Goal: Task Accomplishment & Management: Manage account settings

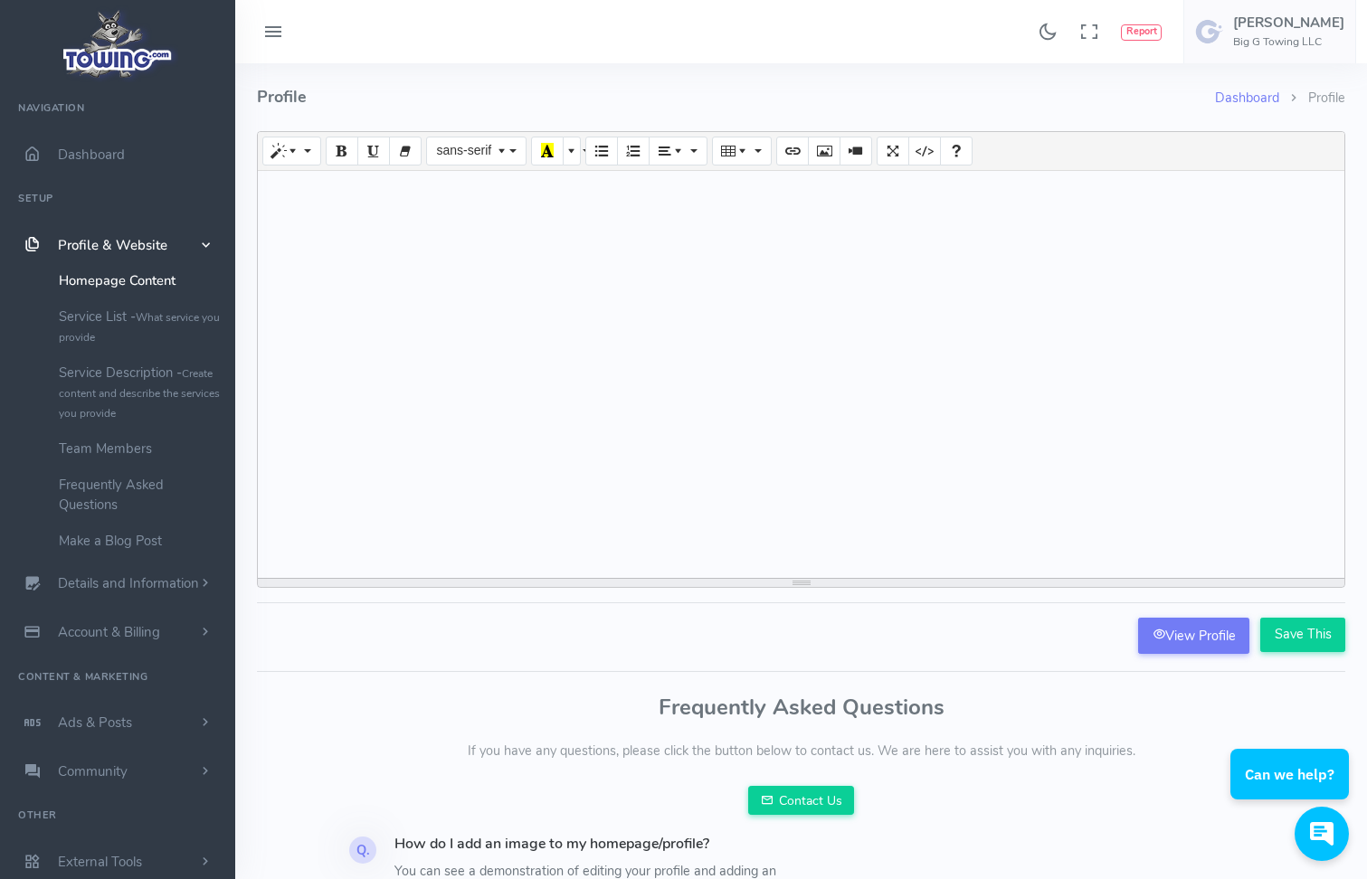
click at [97, 249] on span "Profile & Website" at bounding box center [112, 245] width 109 height 18
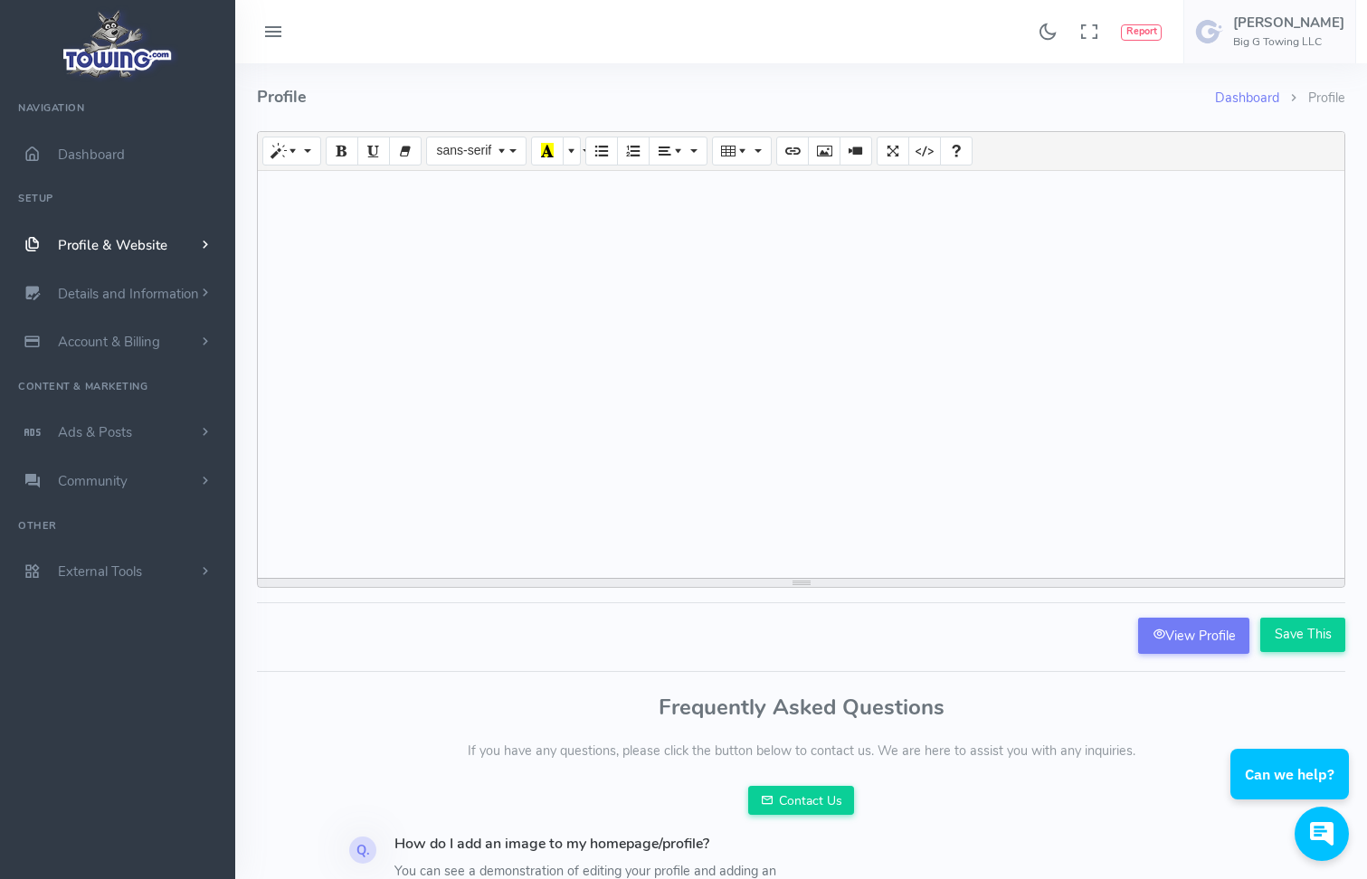
click at [100, 250] on span "Profile & Website" at bounding box center [112, 245] width 109 height 18
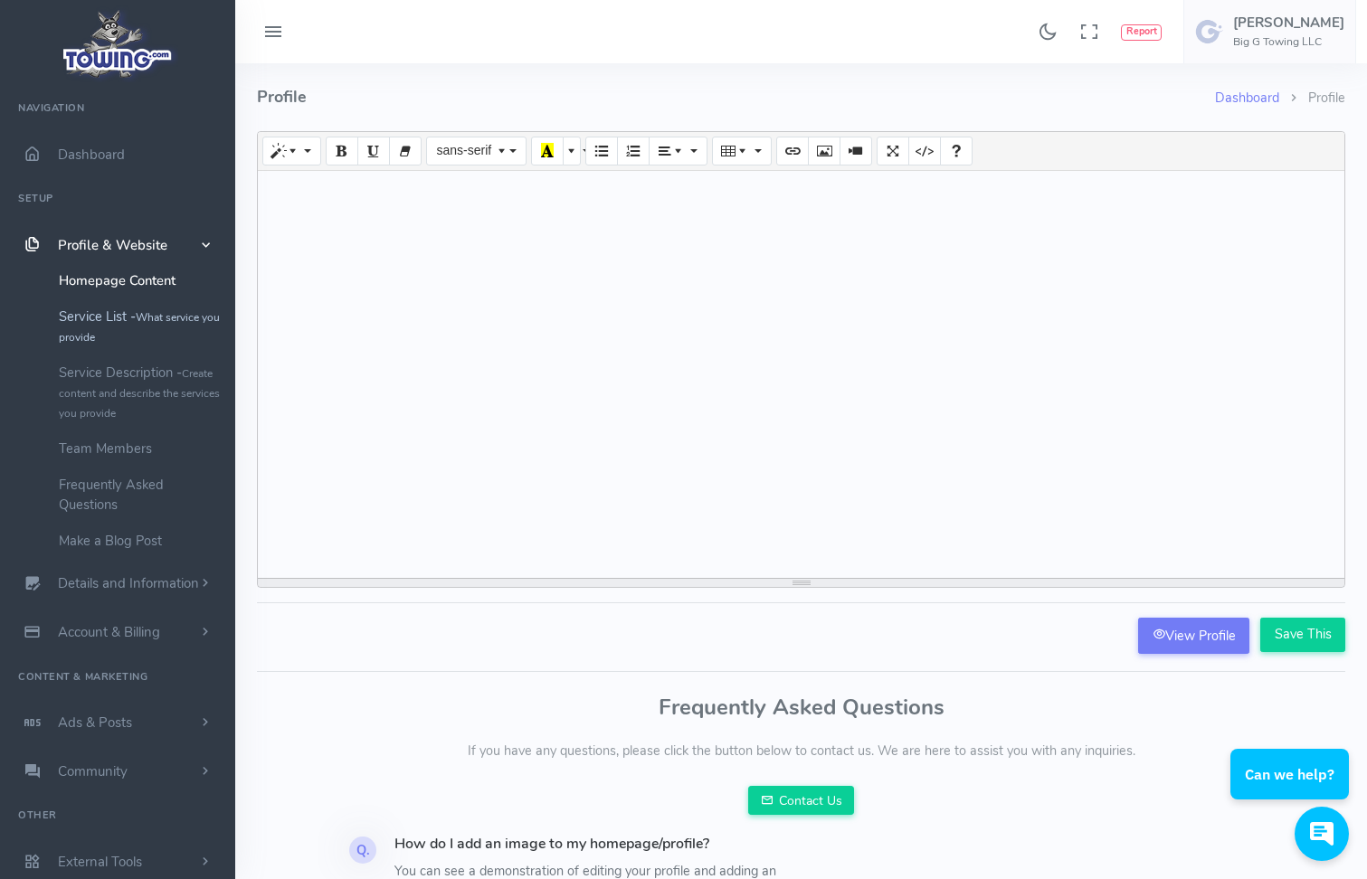
click at [127, 321] on link "Service List - What service you provide" at bounding box center [140, 327] width 190 height 56
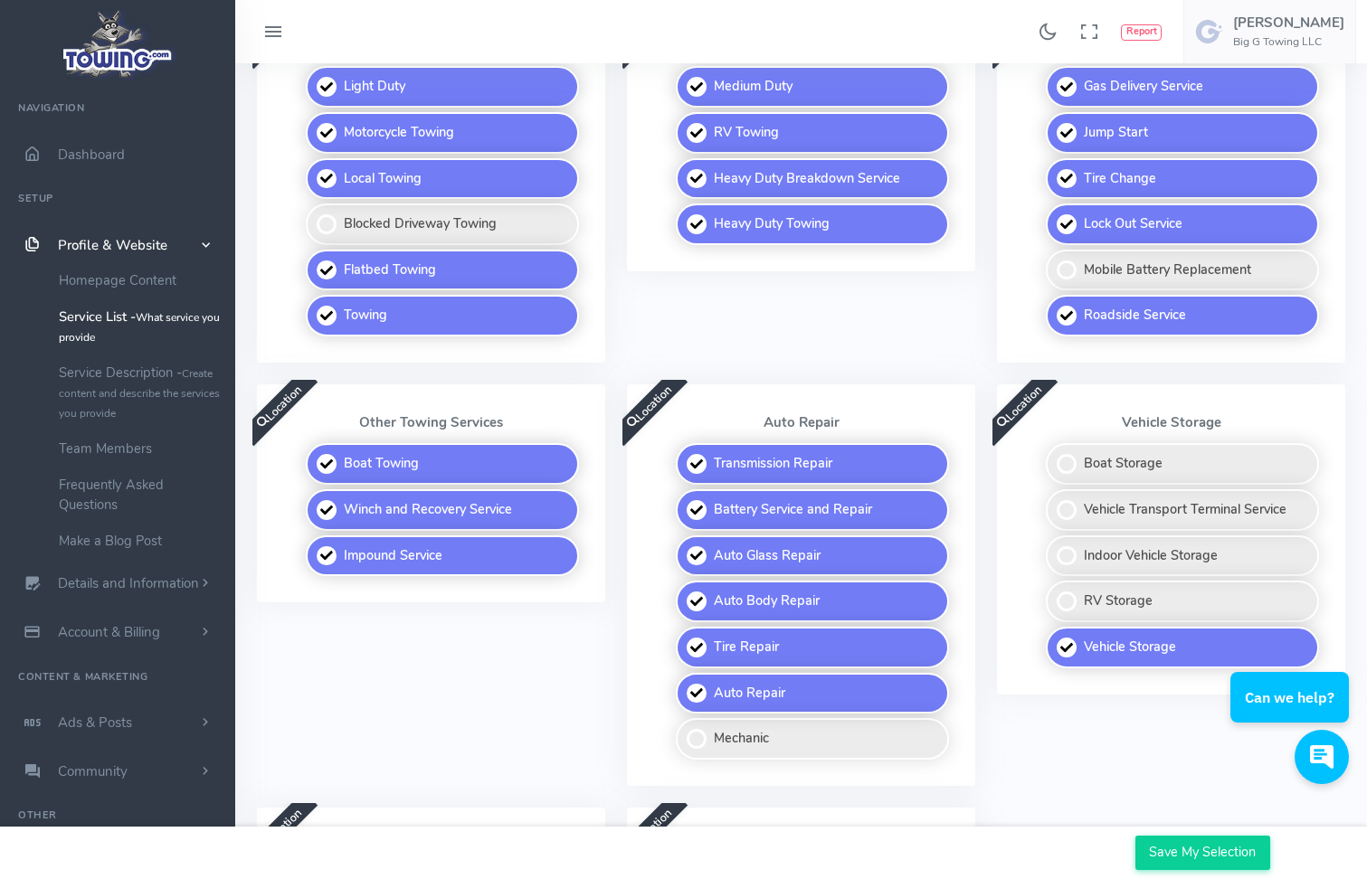
scroll to position [543, 0]
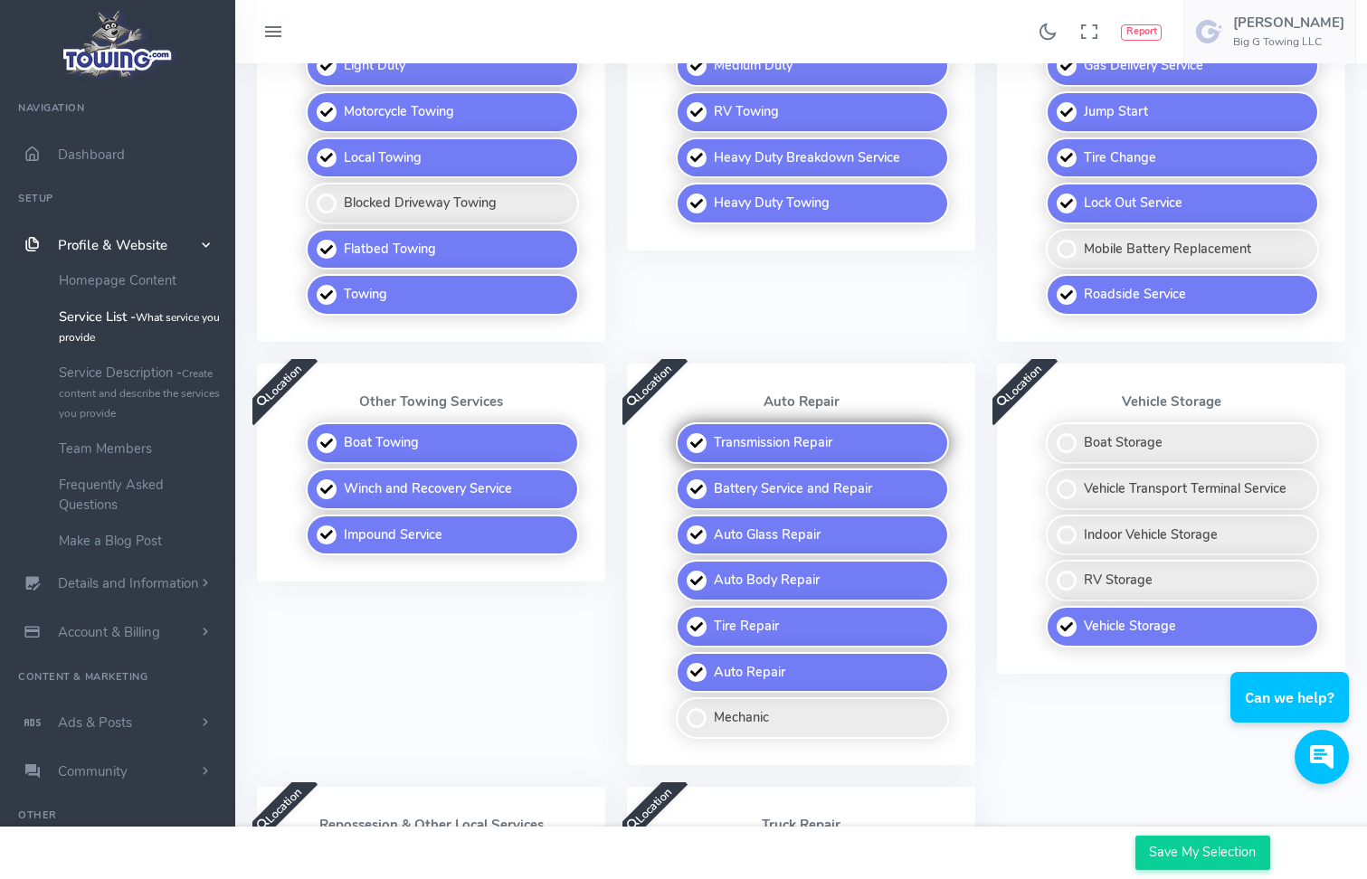
click at [712, 445] on label "Transmission Repair" at bounding box center [812, 444] width 273 height 42
click at [683, 434] on input "Transmission Repair" at bounding box center [677, 429] width 12 height 12
checkbox input "false"
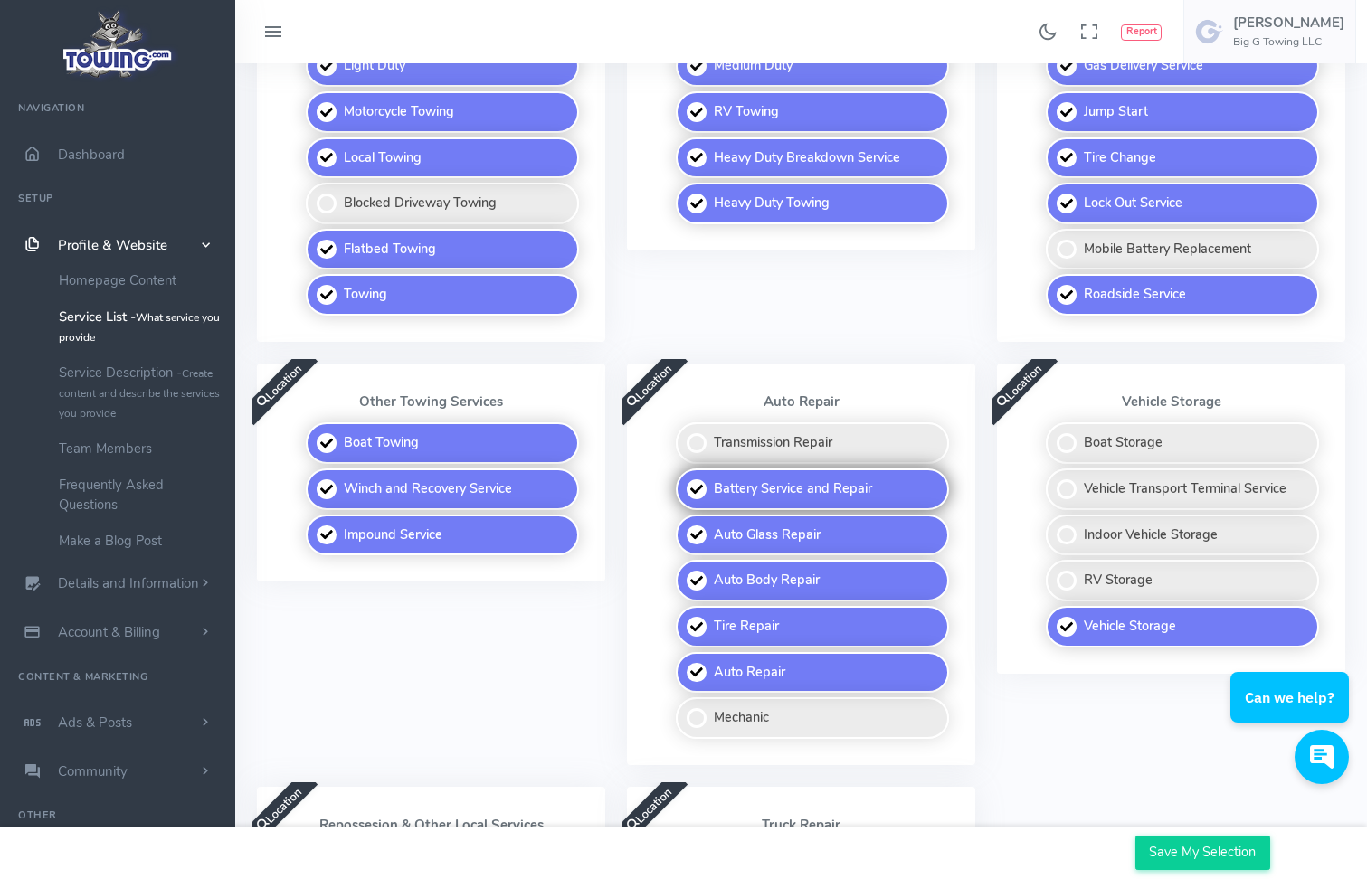
click at [708, 484] on label "Battery Service and Repair" at bounding box center [812, 490] width 273 height 42
click at [683, 480] on input "Battery Service and Repair" at bounding box center [677, 475] width 12 height 12
checkbox input "false"
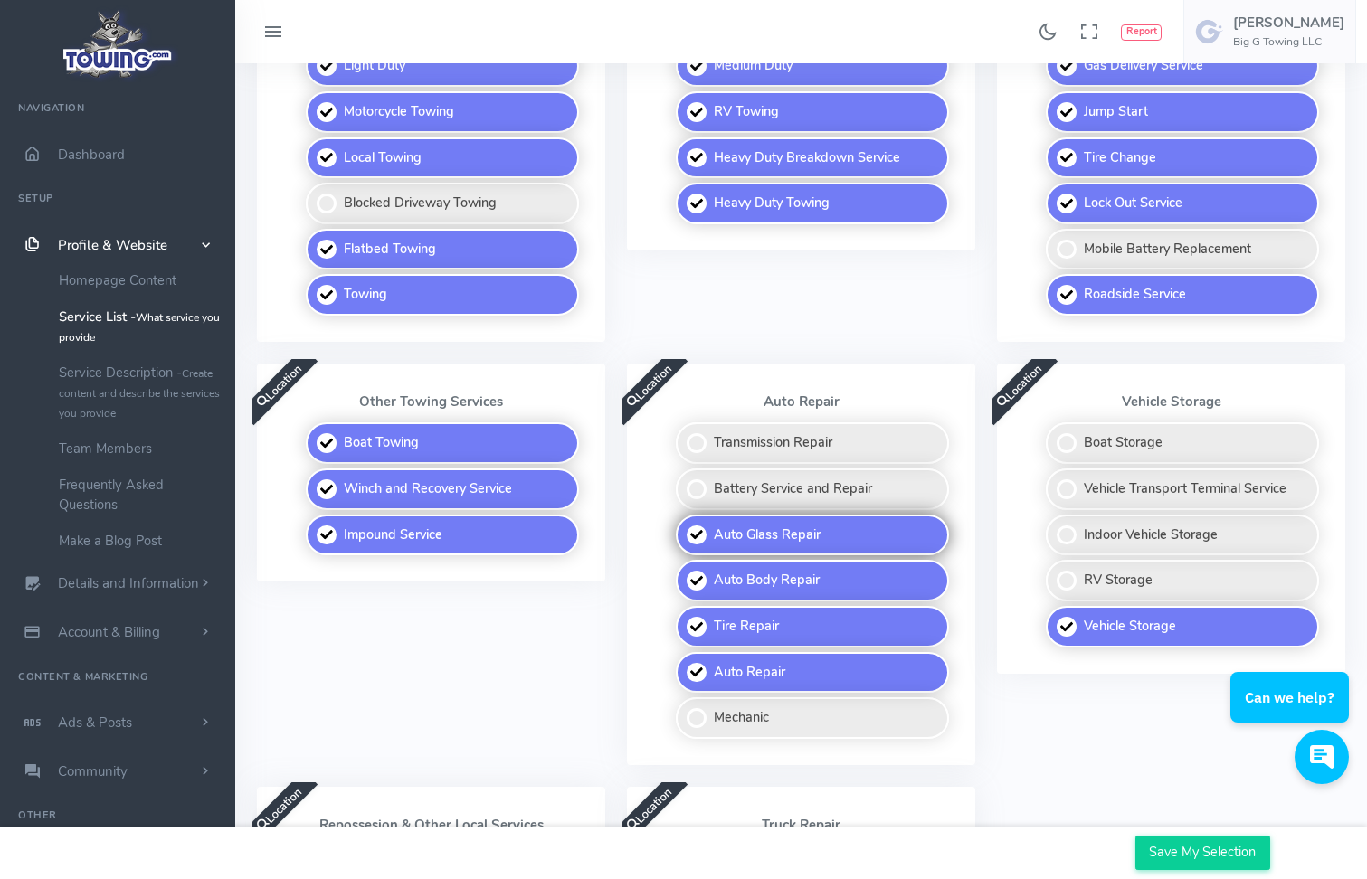
click at [707, 537] on label "Auto Glass Repair" at bounding box center [812, 536] width 273 height 42
click at [683, 527] on input "Auto Glass Repair" at bounding box center [677, 521] width 12 height 12
checkbox input "false"
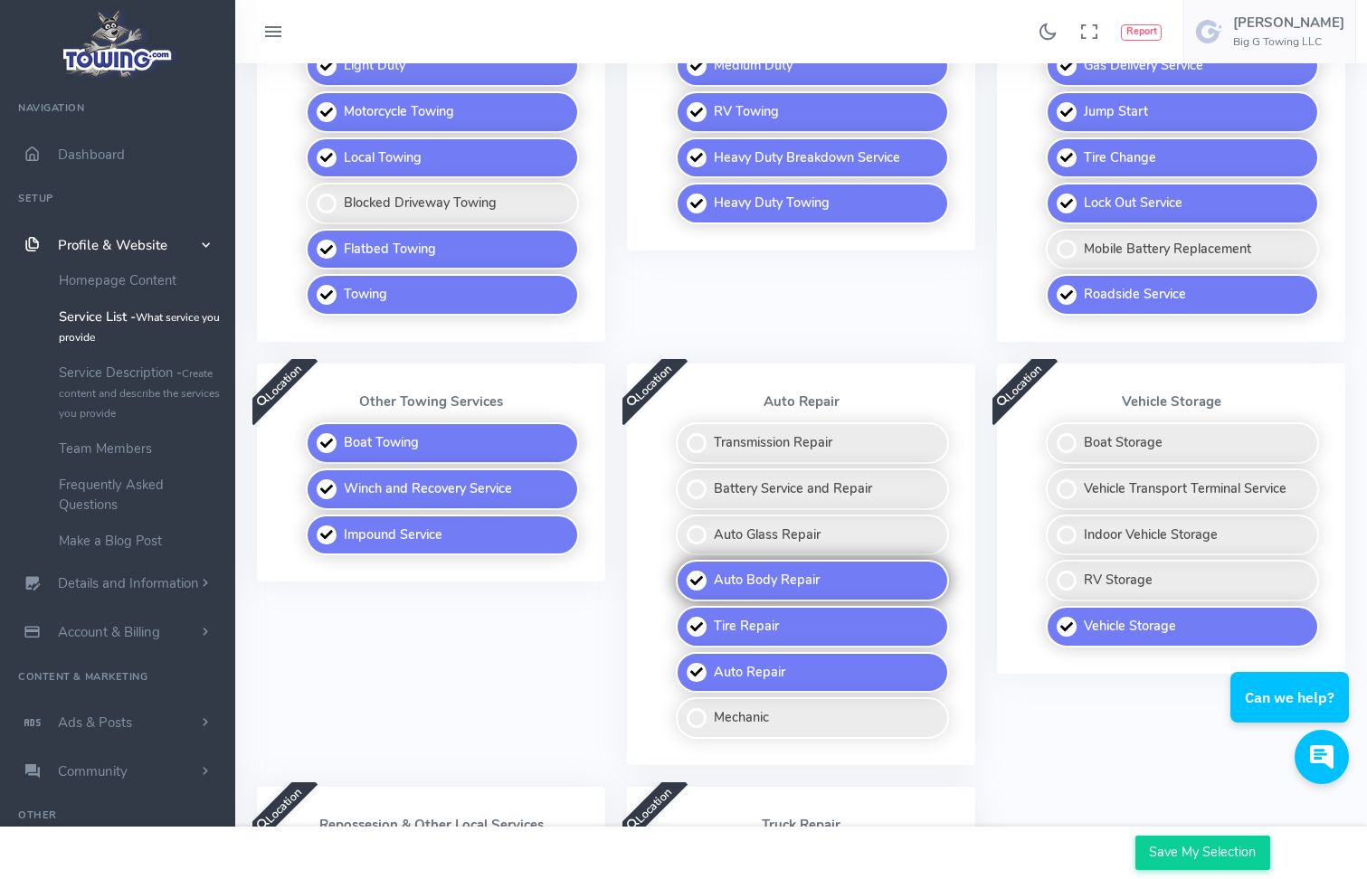
click at [698, 576] on label "Auto Body Repair" at bounding box center [812, 581] width 273 height 42
click at [683, 572] on input "Auto Body Repair" at bounding box center [677, 566] width 12 height 12
checkbox input "false"
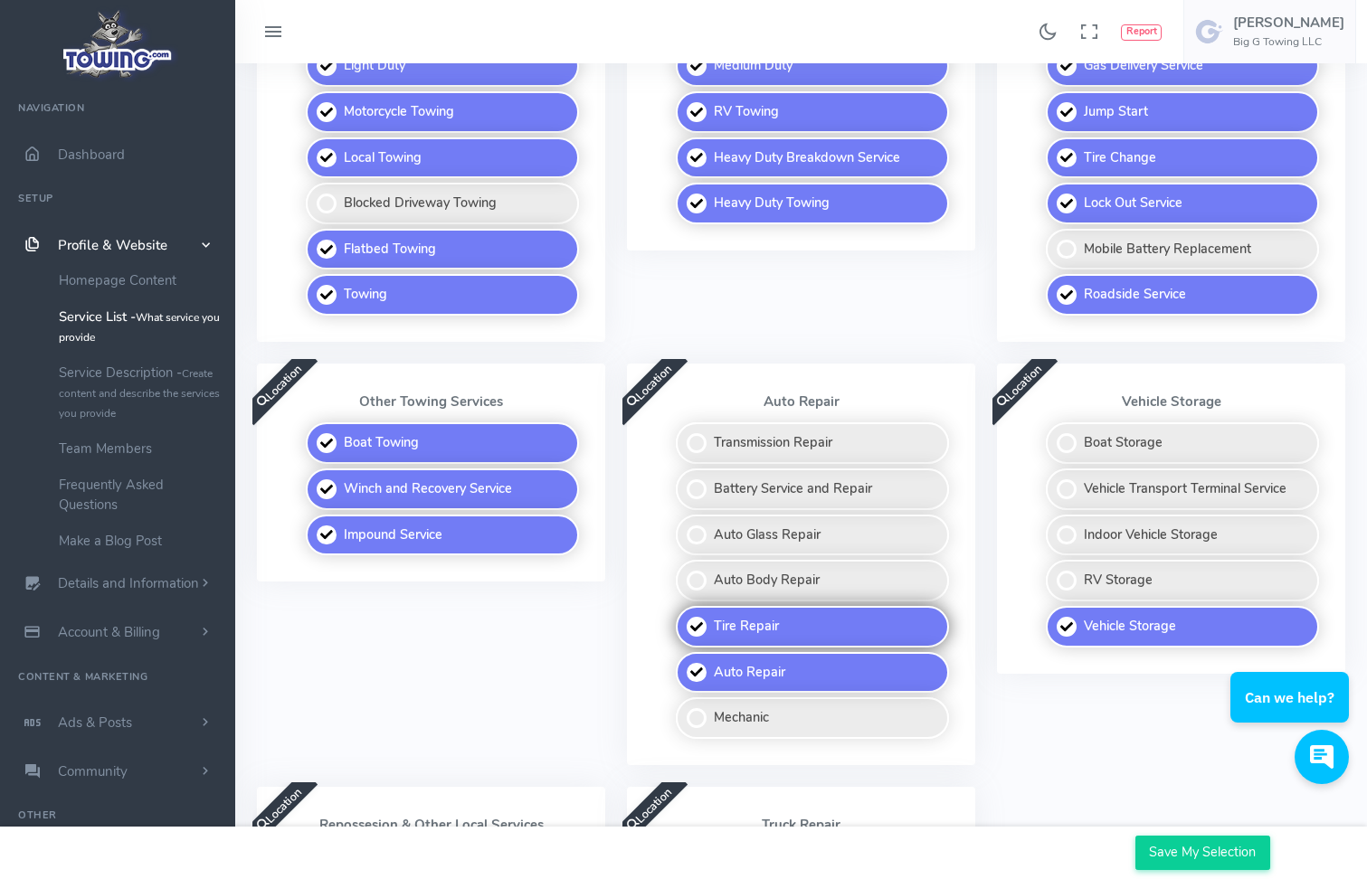
click at [689, 632] on label "Tire Repair" at bounding box center [812, 627] width 273 height 42
click at [683, 618] on input "Tire Repair" at bounding box center [677, 612] width 12 height 12
checkbox input "false"
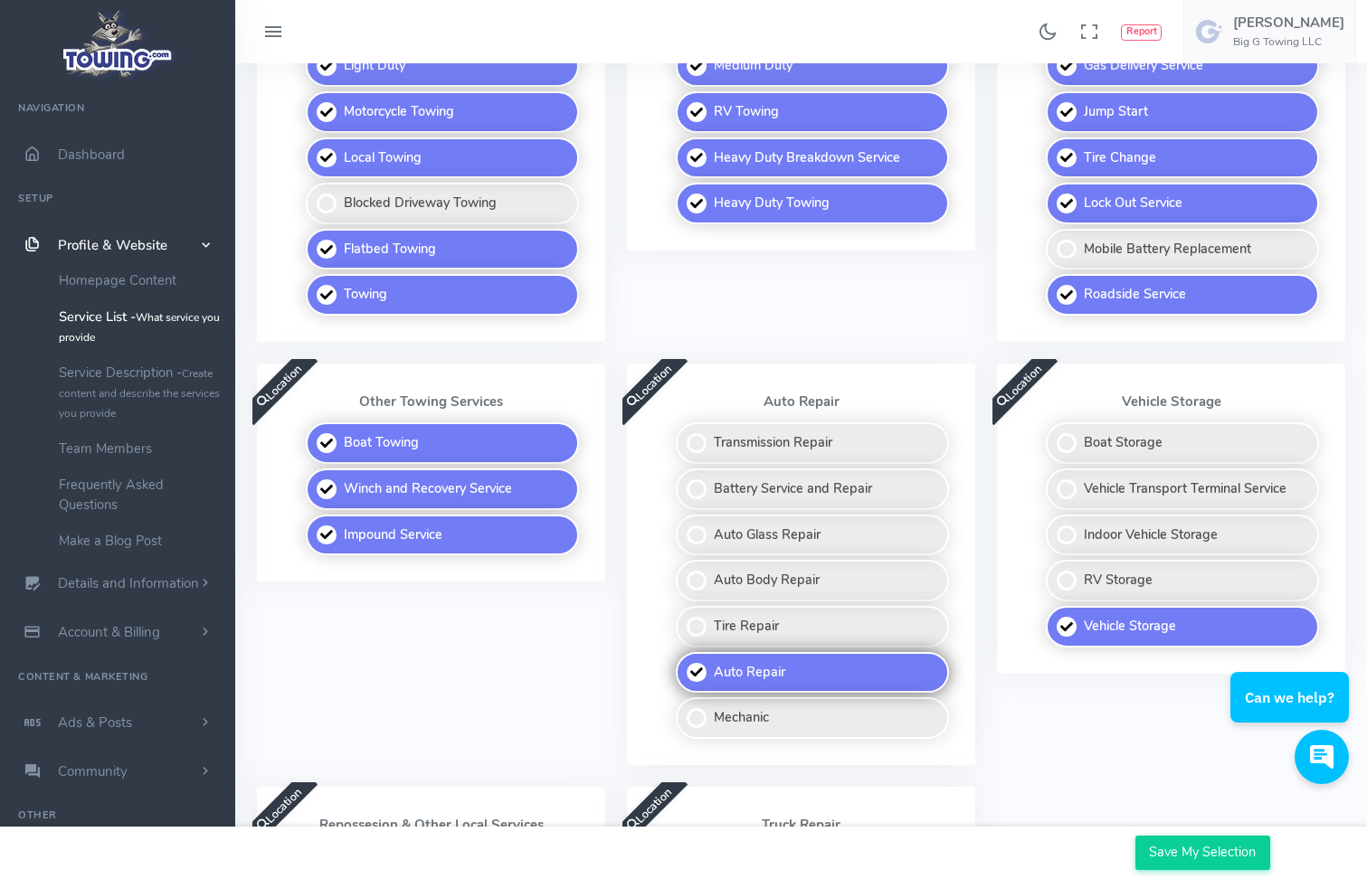
click at [692, 667] on label "Auto Repair" at bounding box center [812, 673] width 273 height 42
click at [683, 664] on input "Auto Repair" at bounding box center [677, 658] width 12 height 12
checkbox input "false"
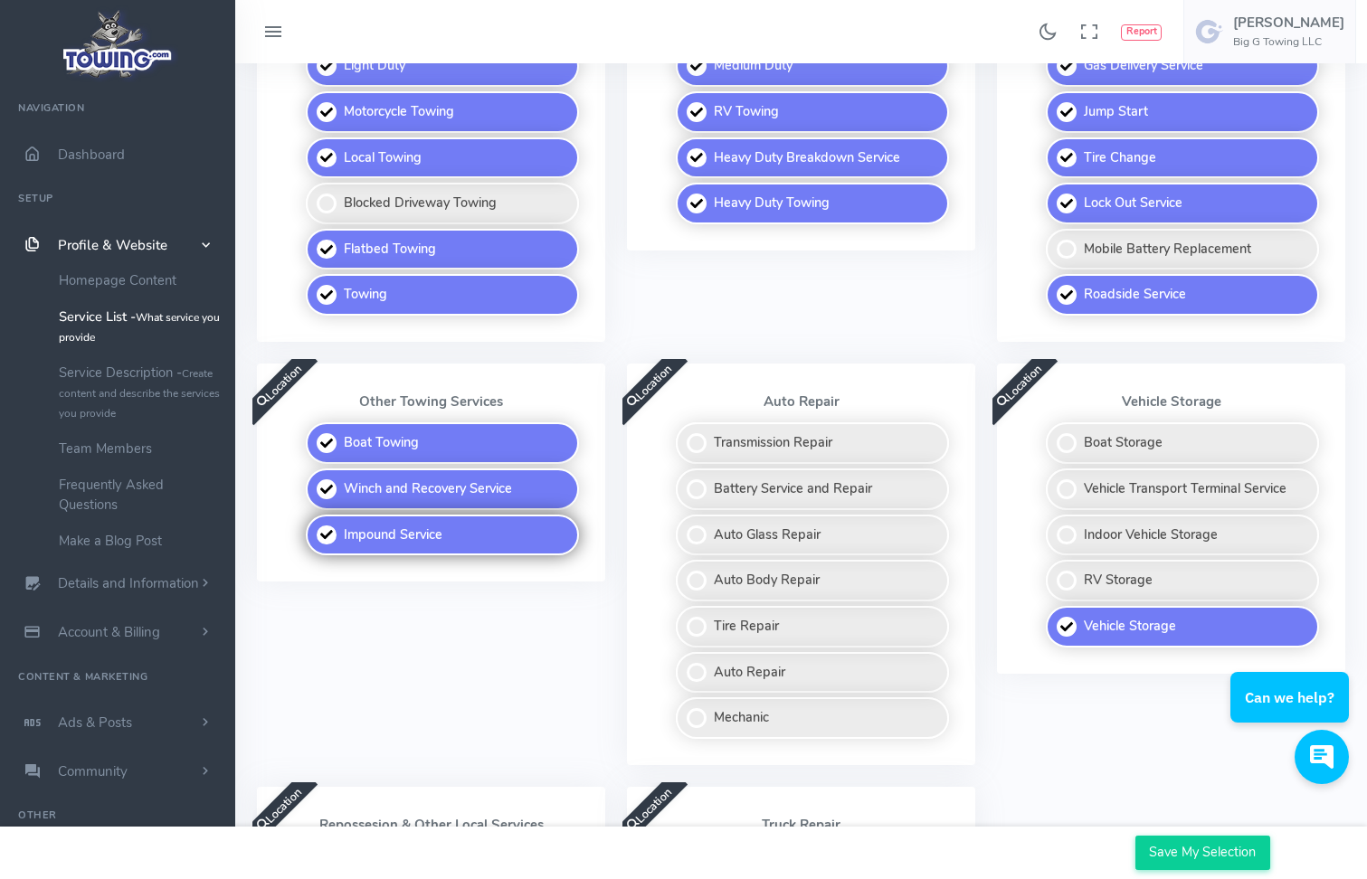
click at [325, 526] on label "Impound Service" at bounding box center [442, 536] width 273 height 42
click at [313, 526] on input "Impound Service" at bounding box center [307, 521] width 12 height 12
checkbox input "false"
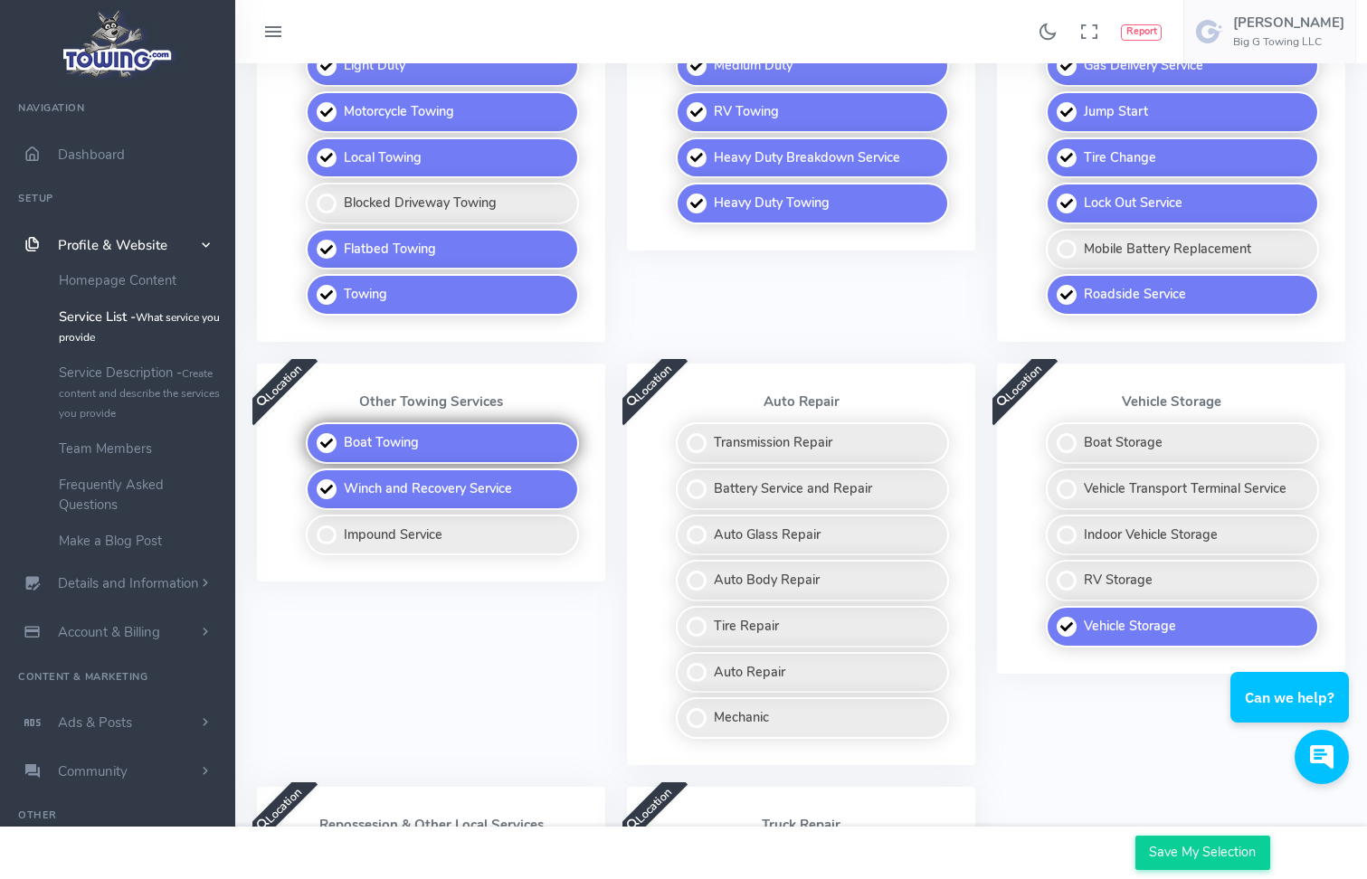
click at [342, 435] on label "Boat Towing" at bounding box center [442, 444] width 273 height 42
click at [313, 434] on input "Boat Towing" at bounding box center [307, 429] width 12 height 12
checkbox input "false"
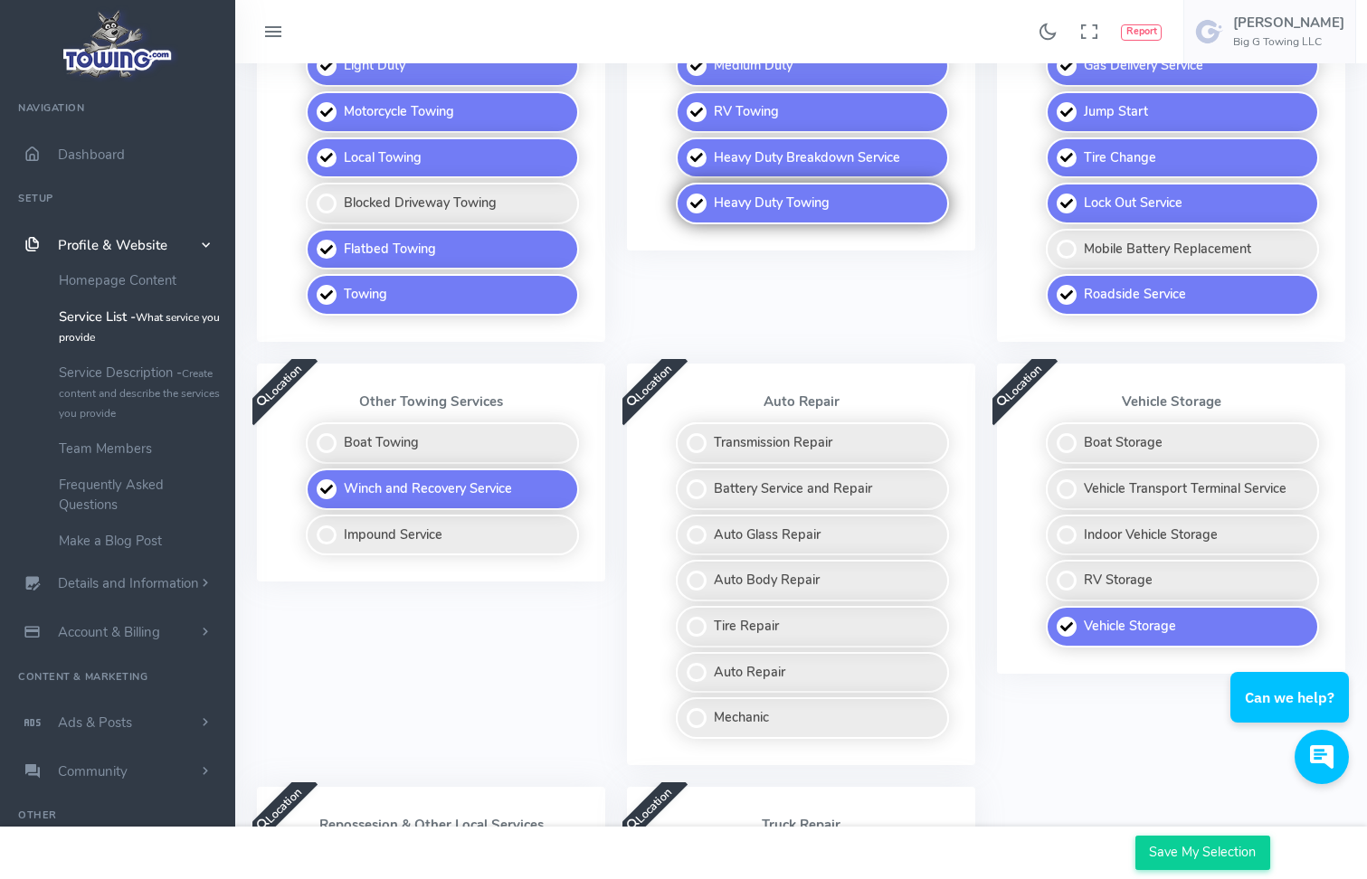
click at [712, 188] on label "Heavy Duty Towing" at bounding box center [812, 204] width 273 height 42
click at [683, 188] on input "Heavy Duty Towing" at bounding box center [677, 189] width 12 height 12
checkbox input "false"
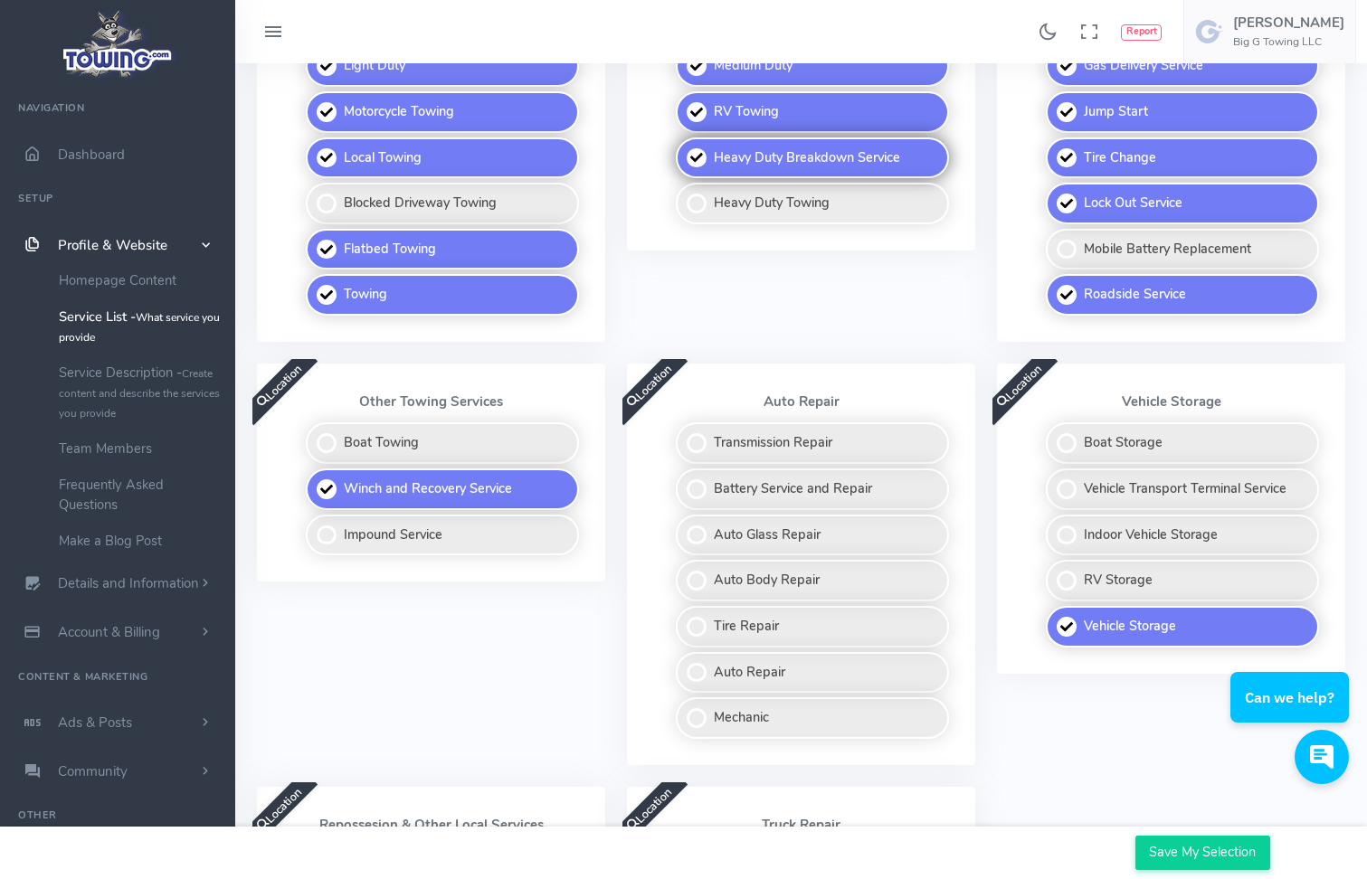
click at [708, 176] on label "Heavy Duty Breakdown Service" at bounding box center [812, 159] width 273 height 42
click at [683, 149] on input "Heavy Duty Breakdown Service" at bounding box center [677, 144] width 12 height 12
checkbox input "false"
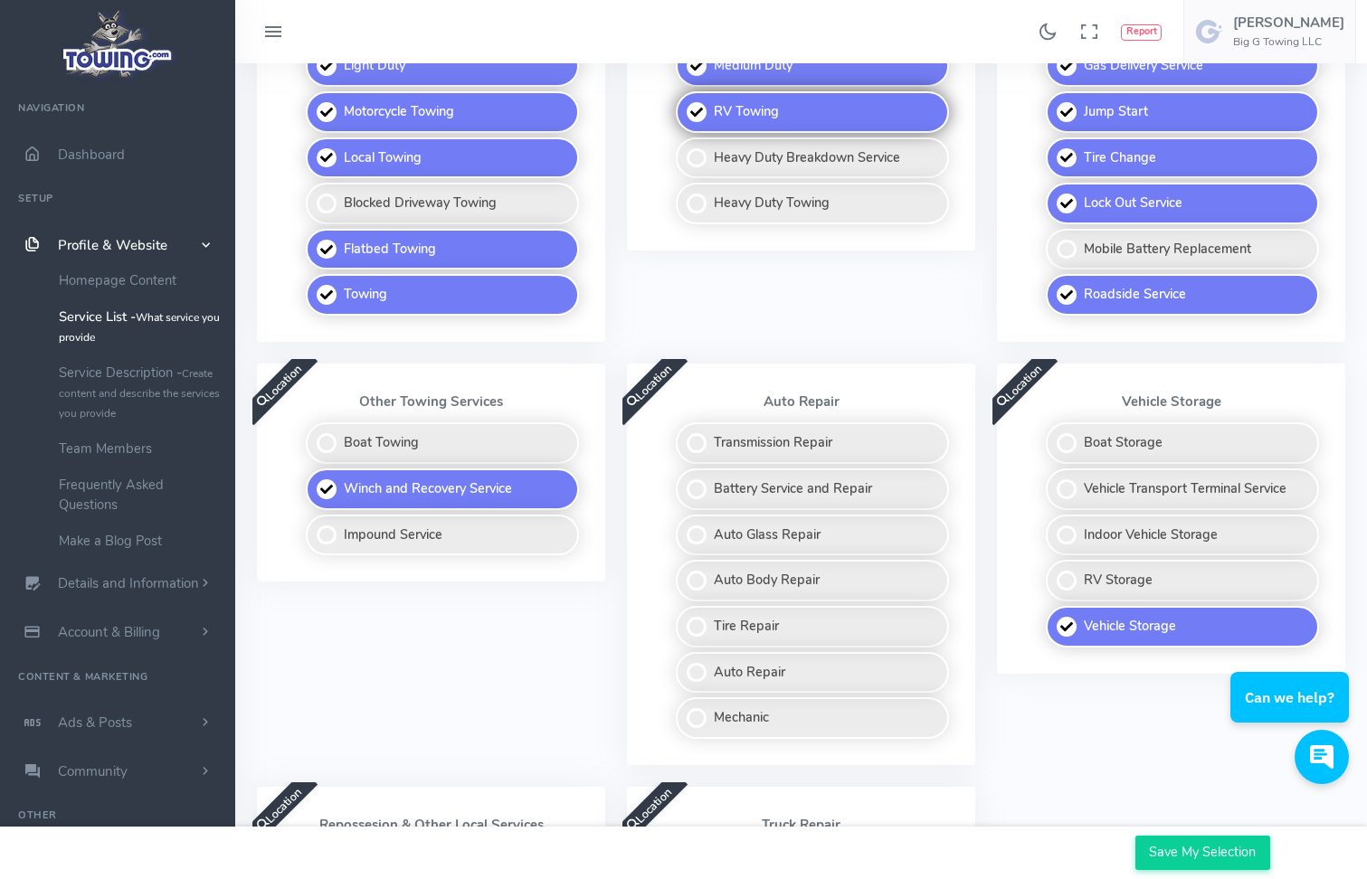
click at [746, 124] on label "RV Towing" at bounding box center [812, 112] width 273 height 42
click at [683, 103] on input "RV Towing" at bounding box center [677, 97] width 12 height 12
checkbox input "false"
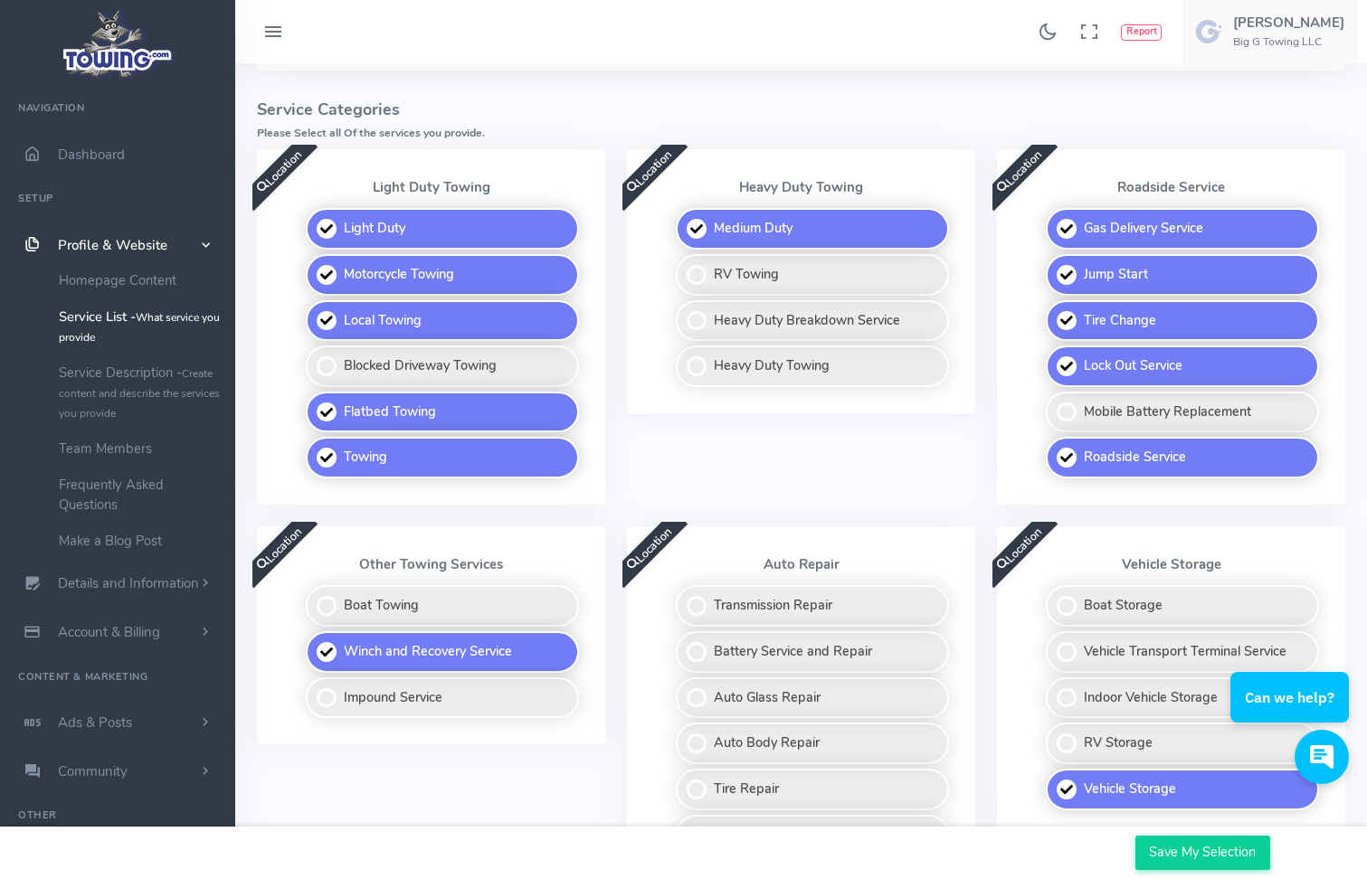
scroll to position [362, 0]
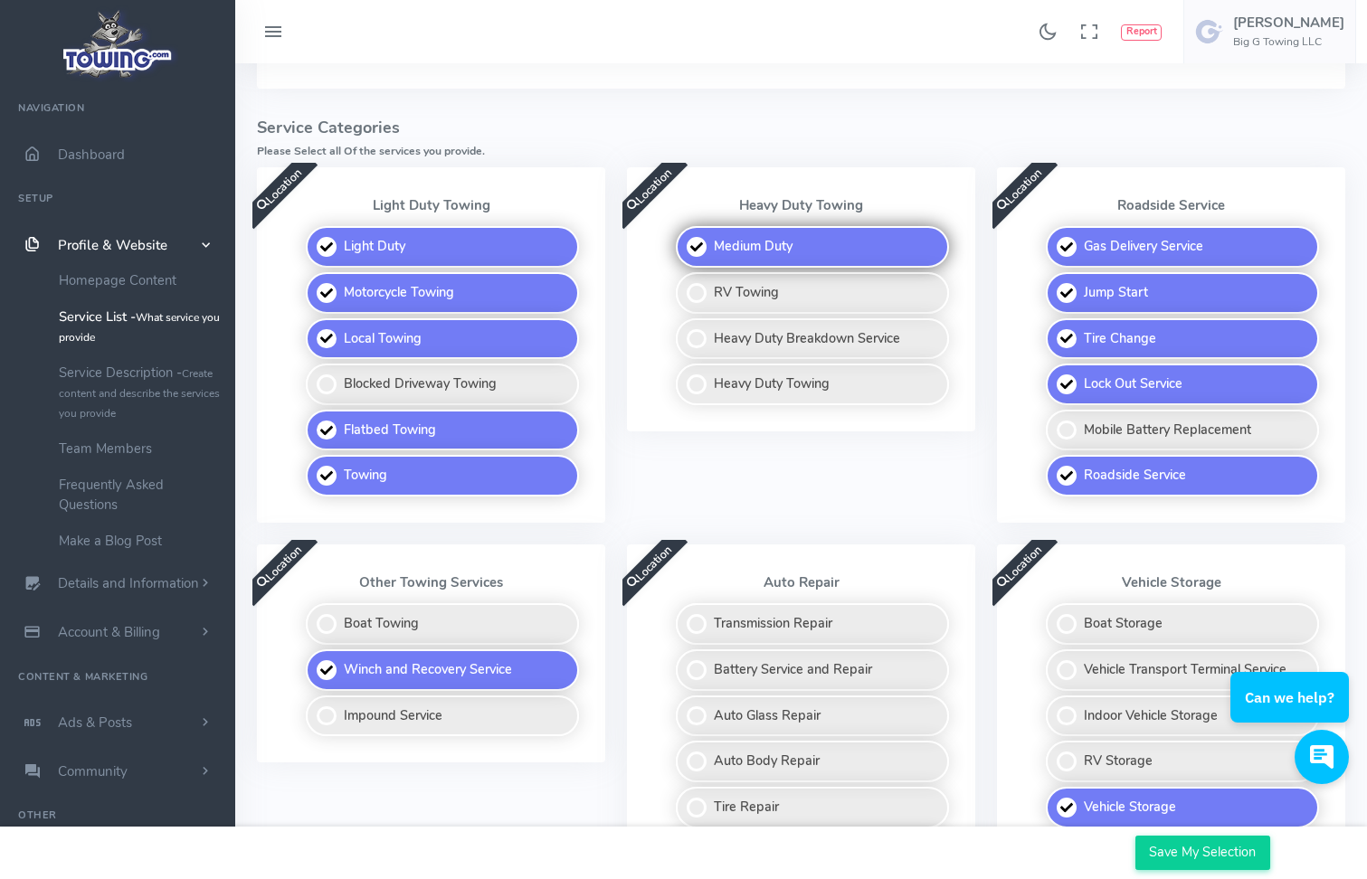
click at [734, 245] on label "Medium Duty" at bounding box center [812, 247] width 273 height 42
click at [683, 238] on input "Medium Duty" at bounding box center [677, 232] width 12 height 12
checkbox input "false"
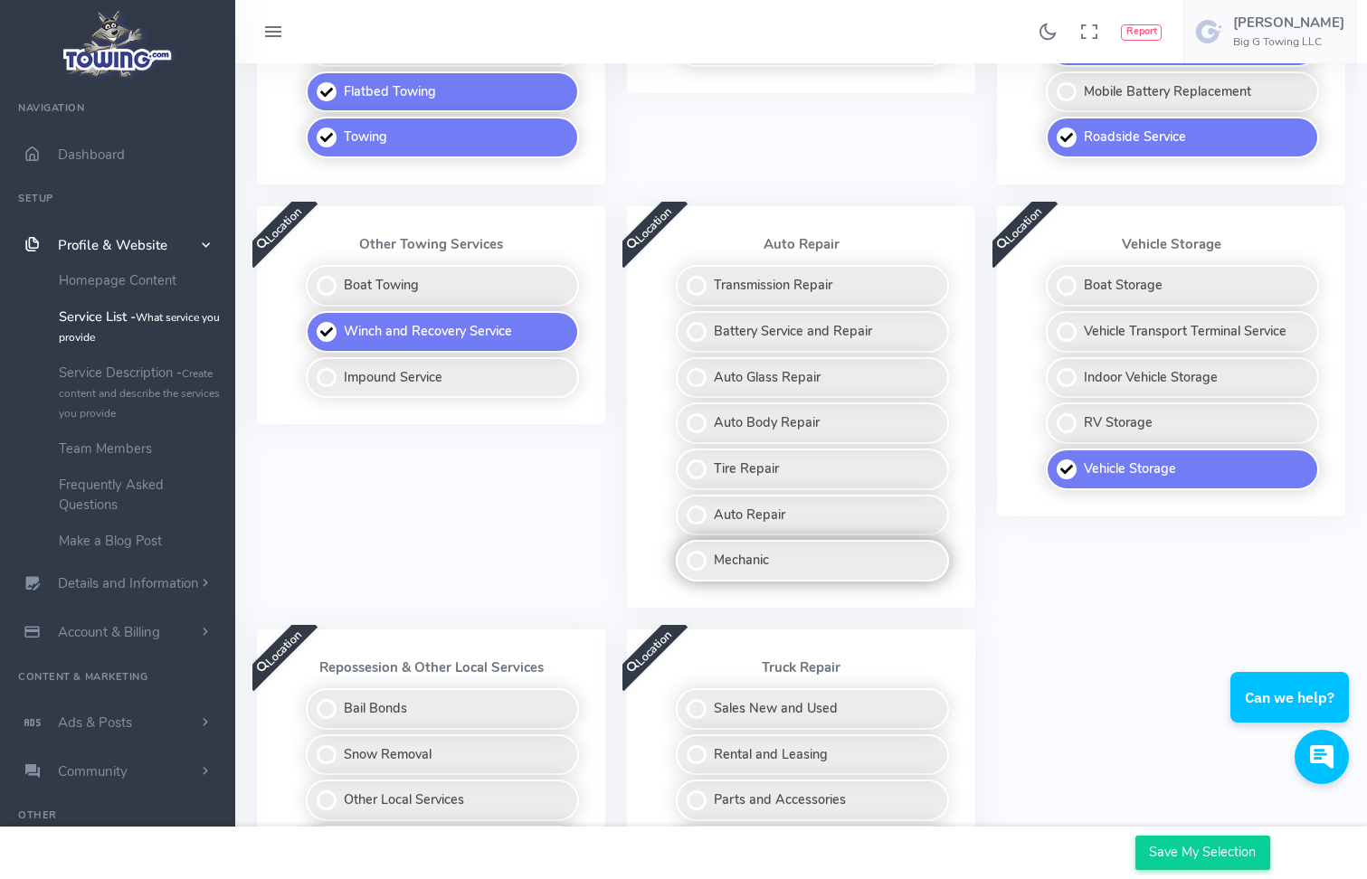
scroll to position [724, 0]
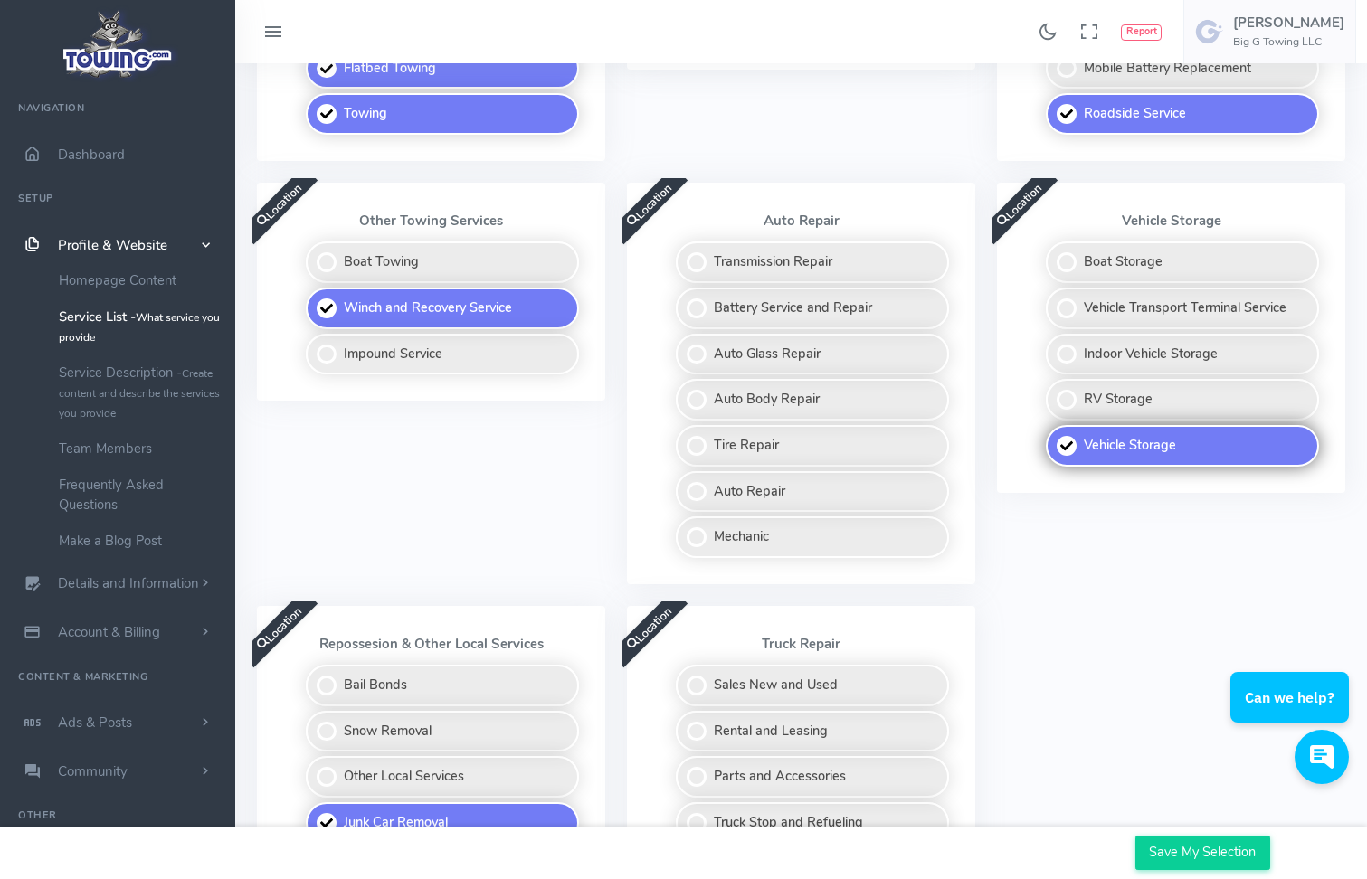
click at [1077, 452] on label "Vehicle Storage" at bounding box center [1182, 446] width 273 height 42
click at [1053, 437] on input "Vehicle Storage" at bounding box center [1047, 431] width 12 height 12
checkbox input "false"
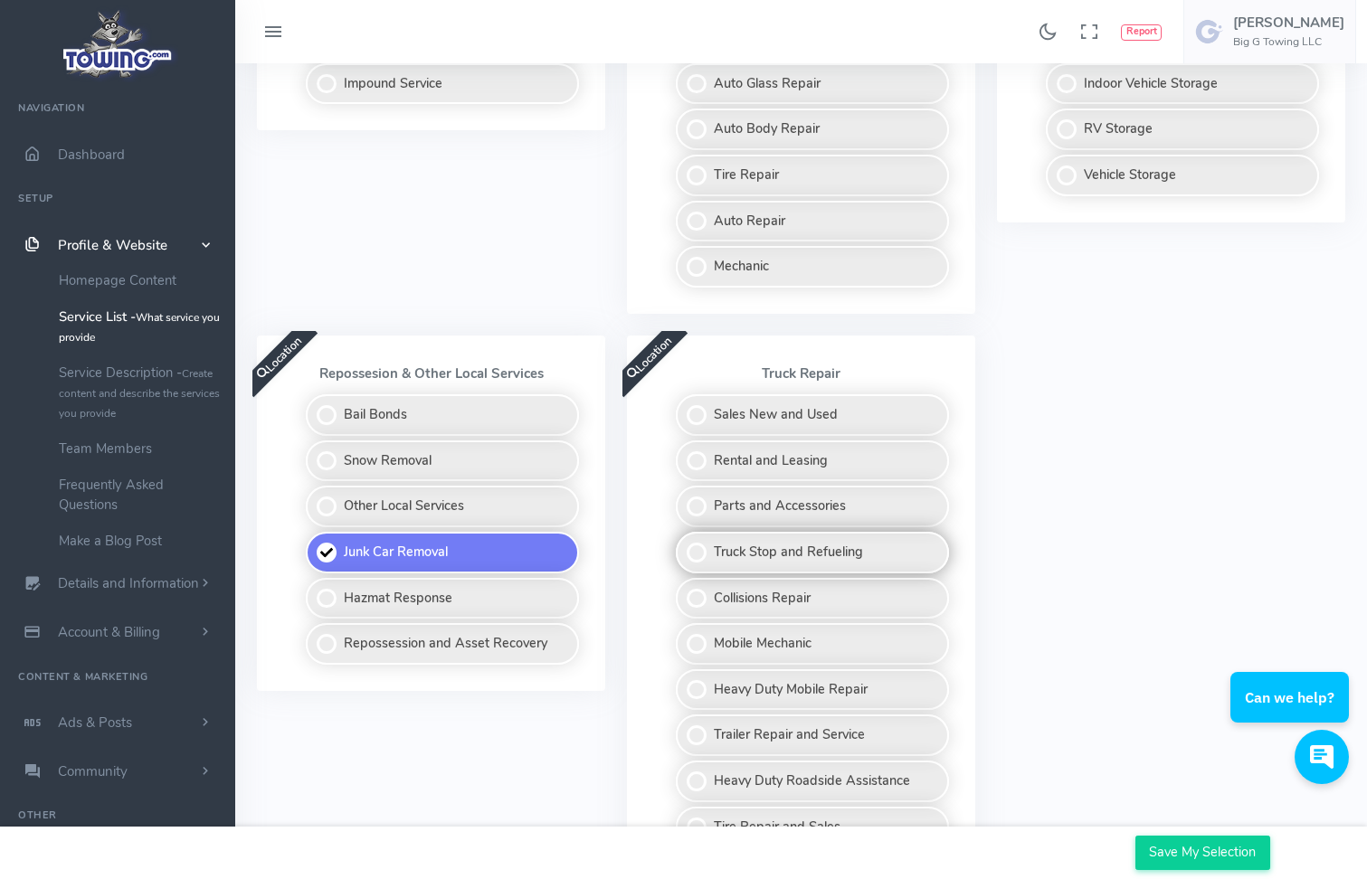
scroll to position [995, 0]
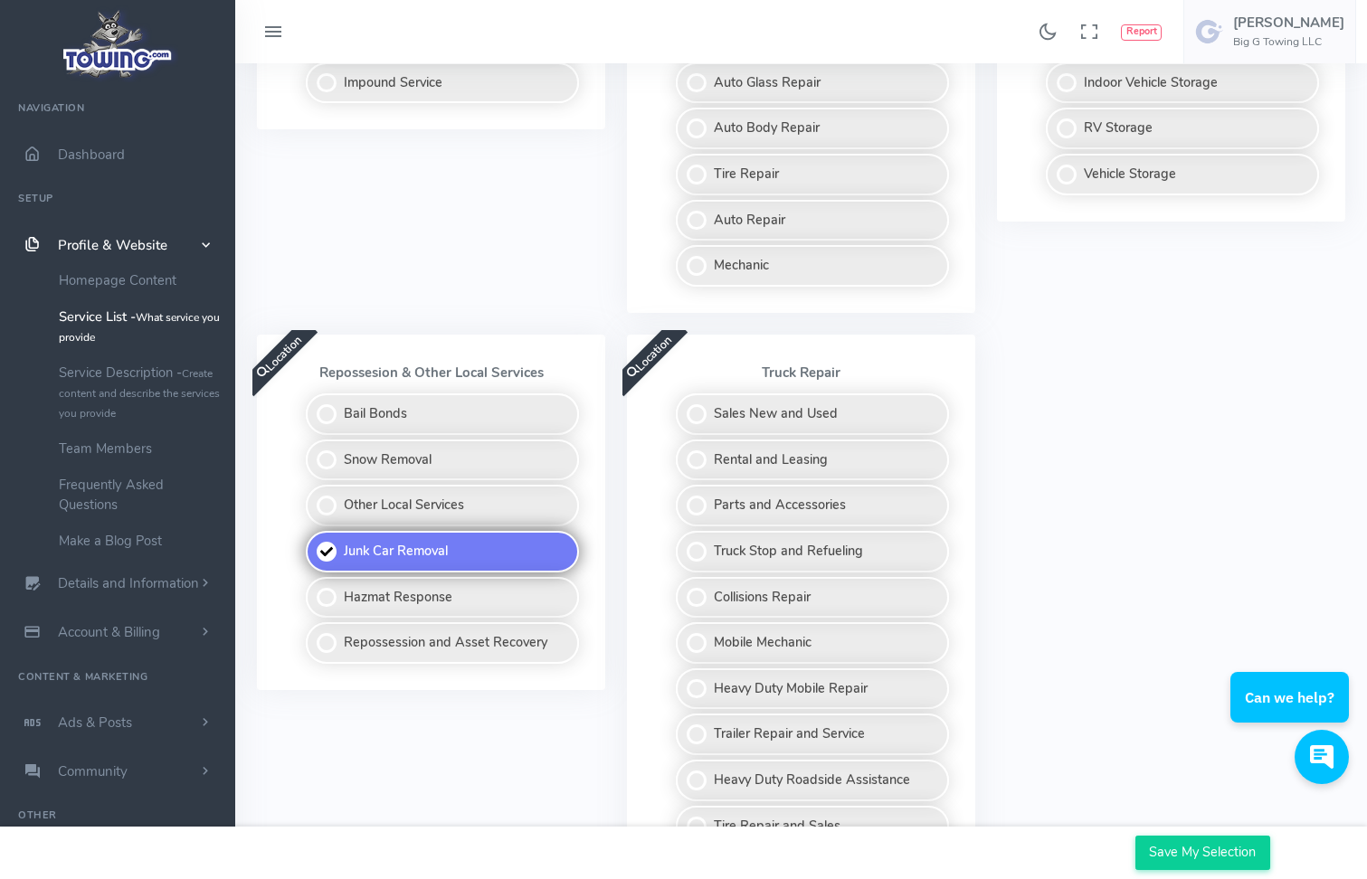
click at [328, 545] on label "Junk Car Removal" at bounding box center [442, 552] width 273 height 42
click at [313, 543] on input "Junk Car Removal" at bounding box center [307, 537] width 12 height 12
checkbox input "false"
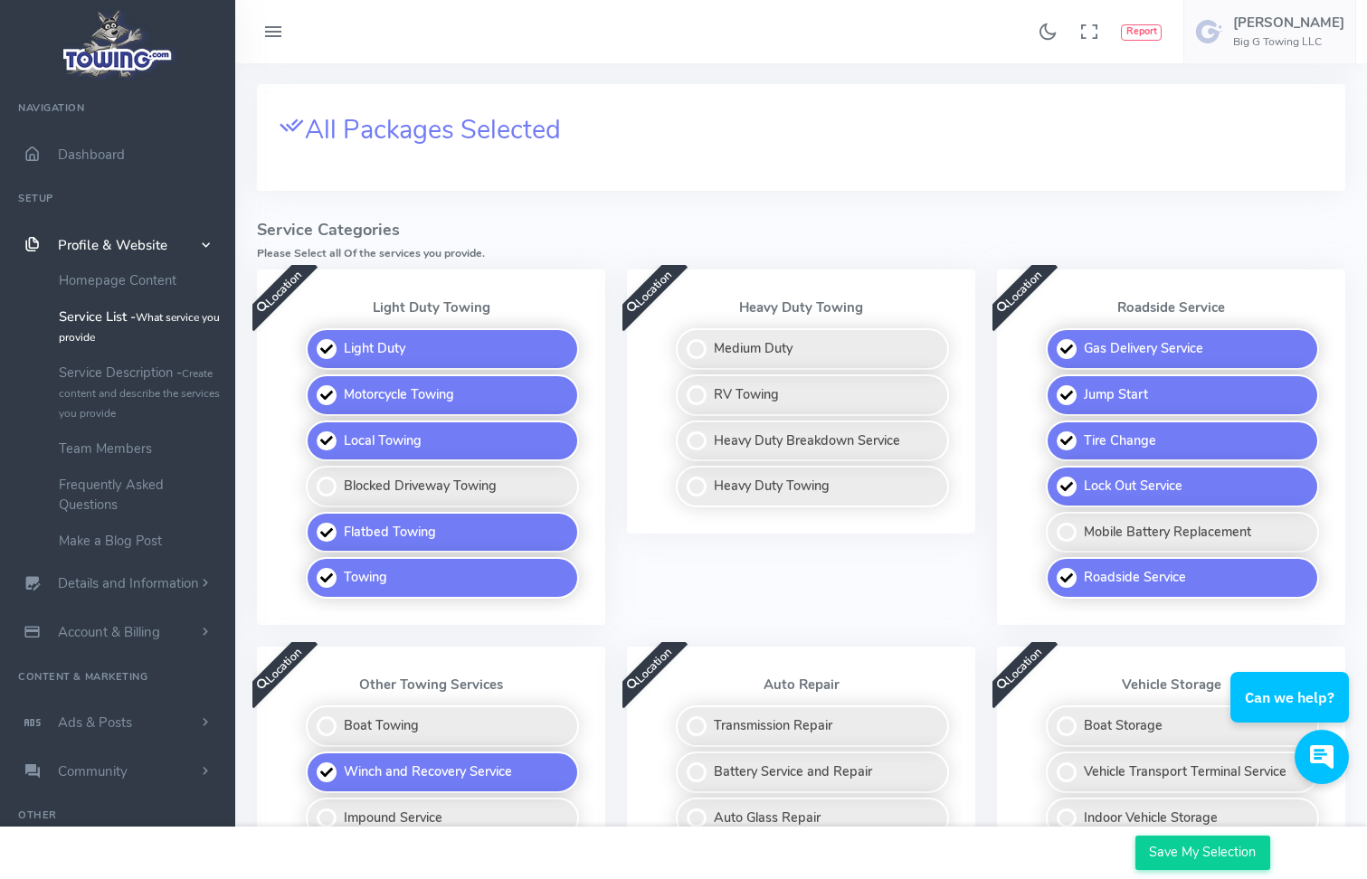
scroll to position [271, 0]
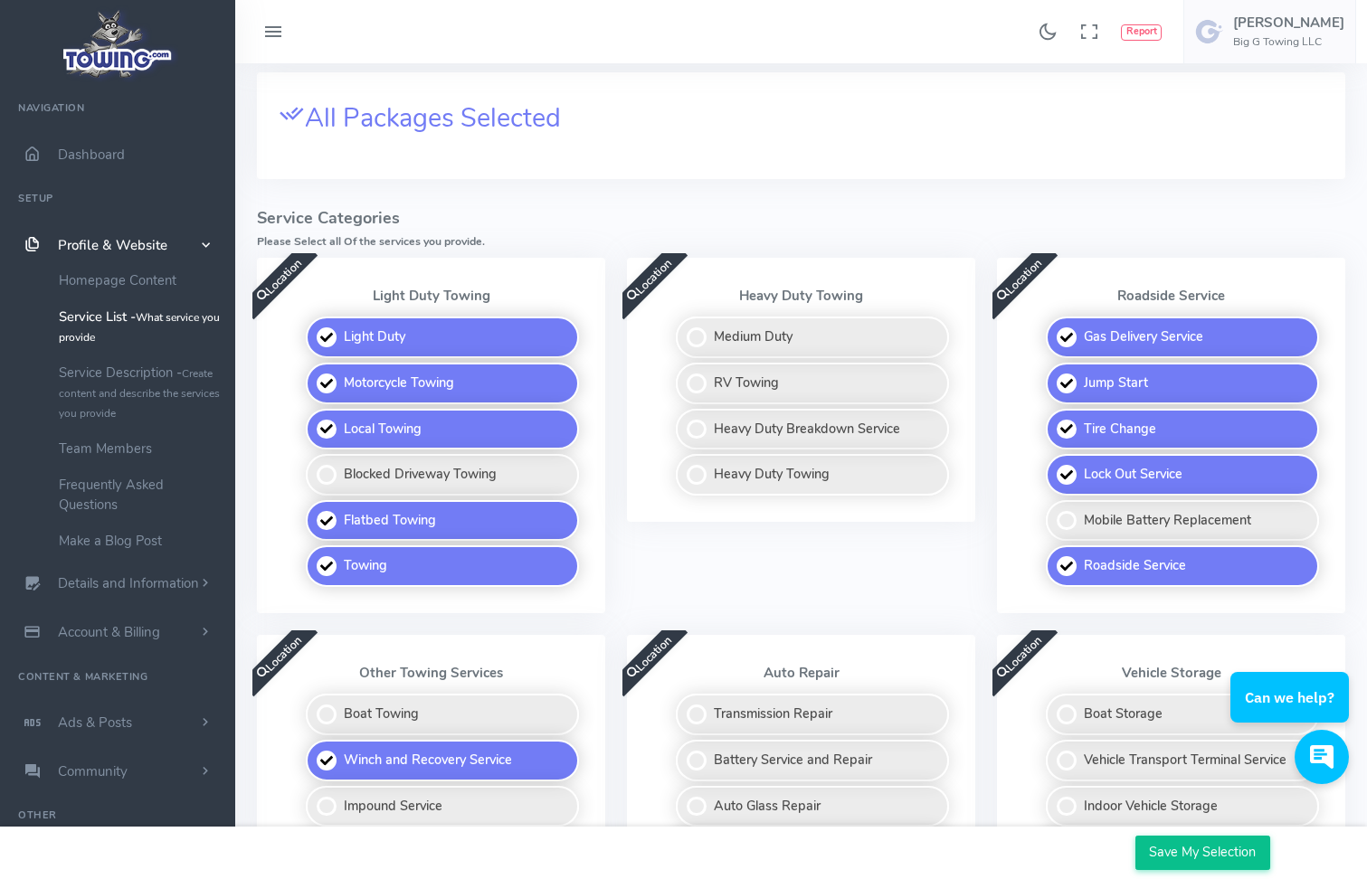
click at [1177, 849] on input "Save My Selection" at bounding box center [1202, 853] width 135 height 34
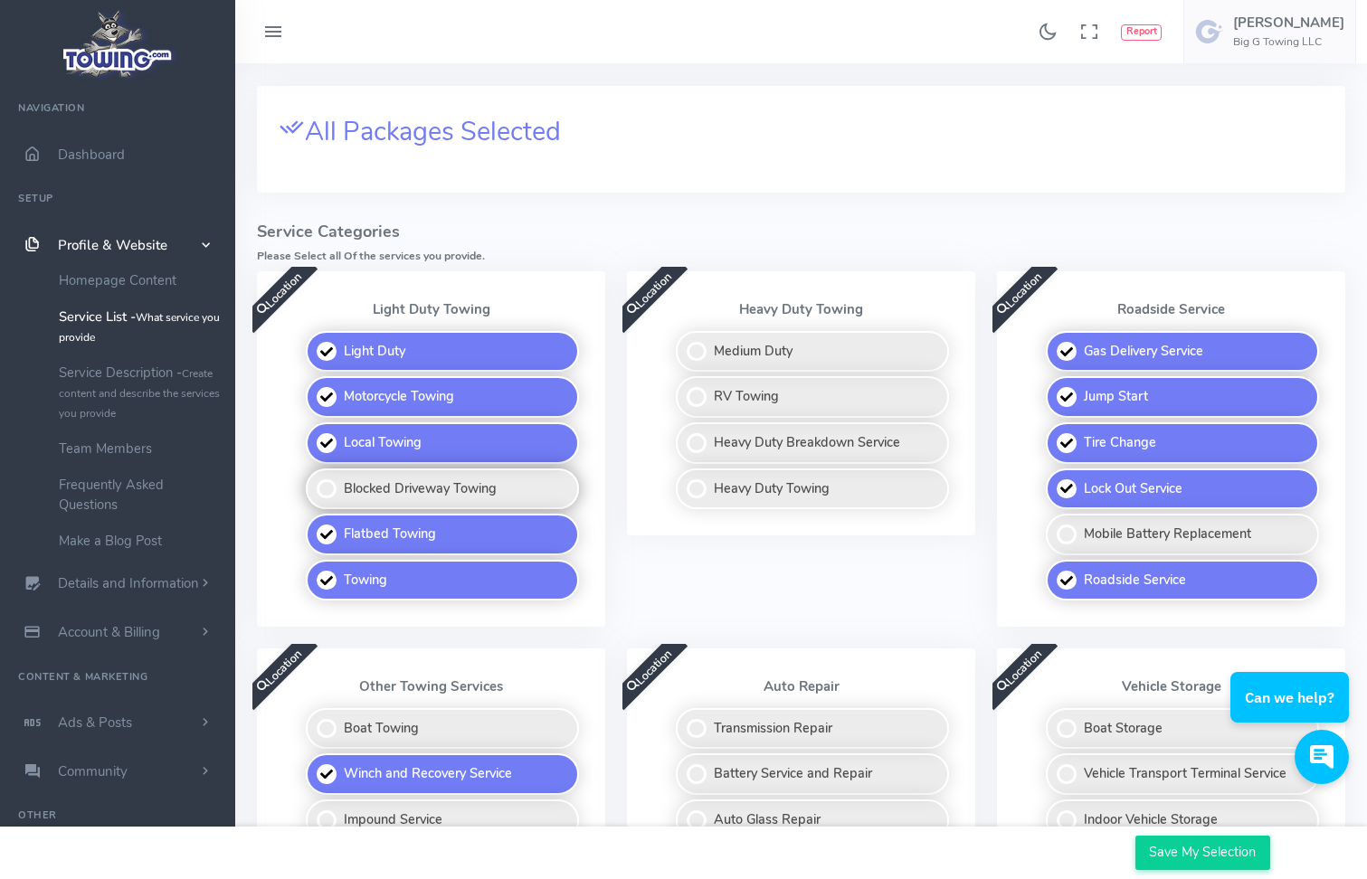
scroll to position [362, 0]
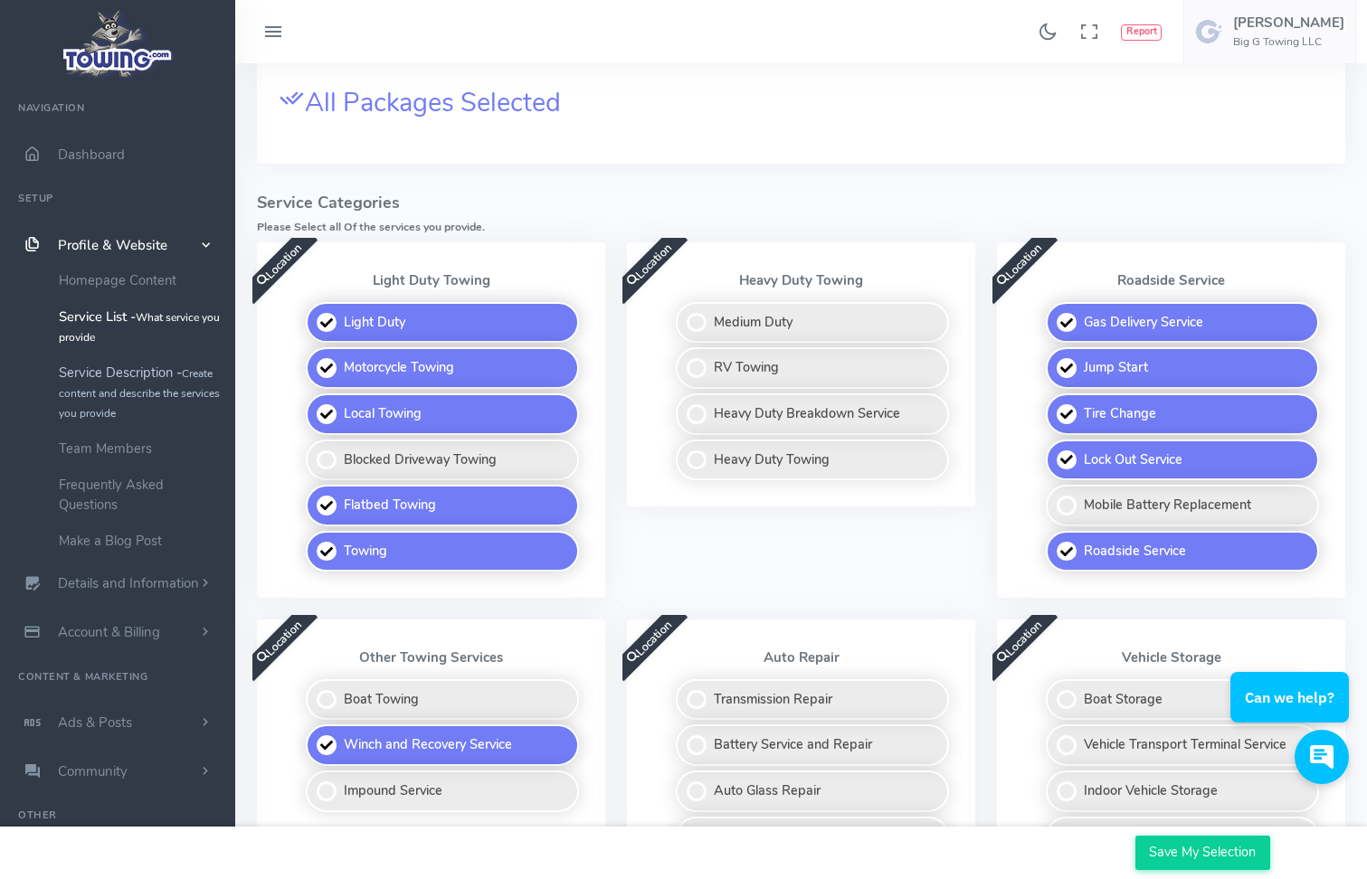
click at [147, 379] on link "Service Description - Create content and describe the services you provide" at bounding box center [140, 393] width 190 height 76
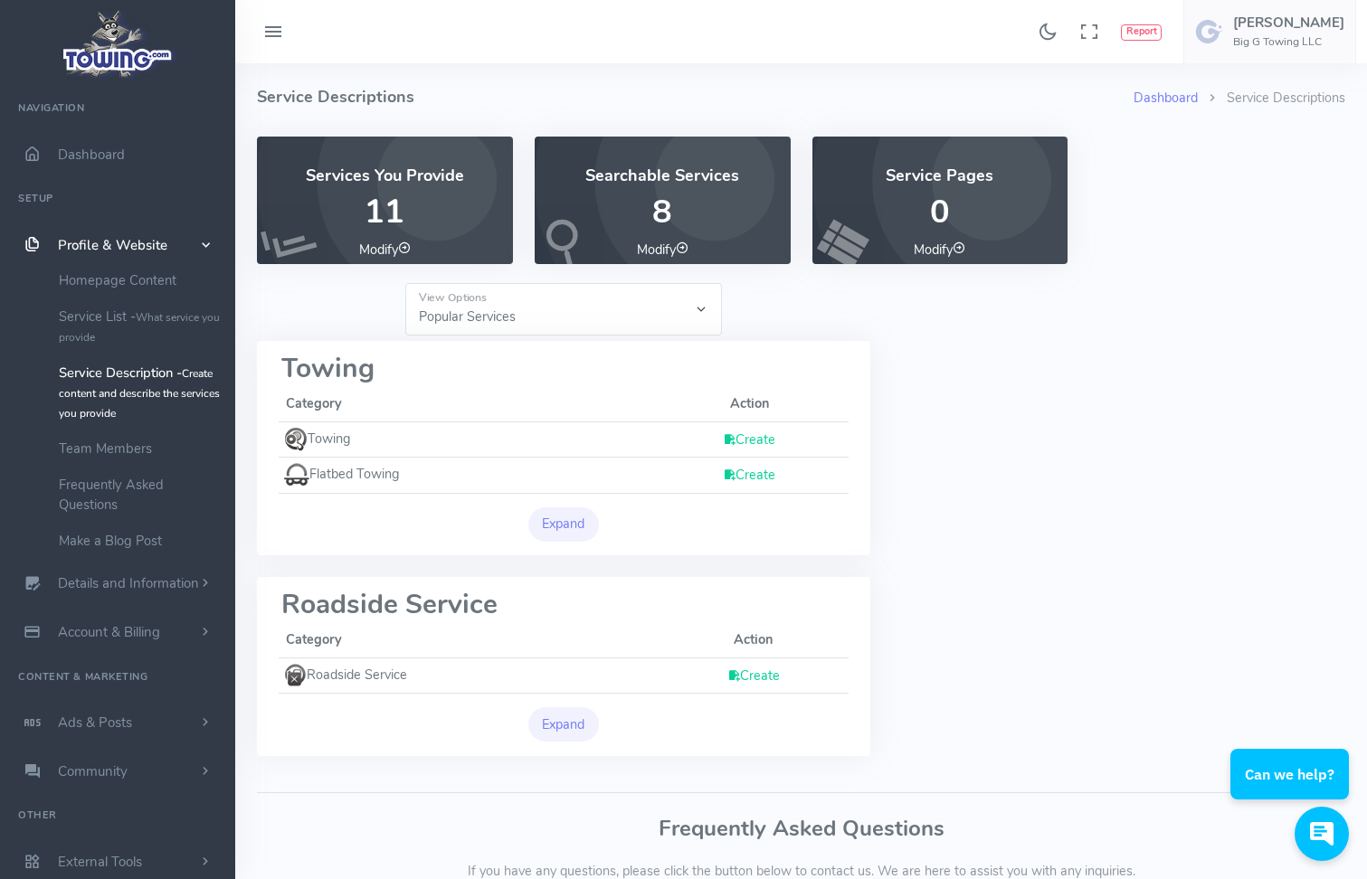
click at [751, 436] on link "Create" at bounding box center [749, 440] width 52 height 18
click at [757, 476] on link "Create" at bounding box center [749, 475] width 52 height 18
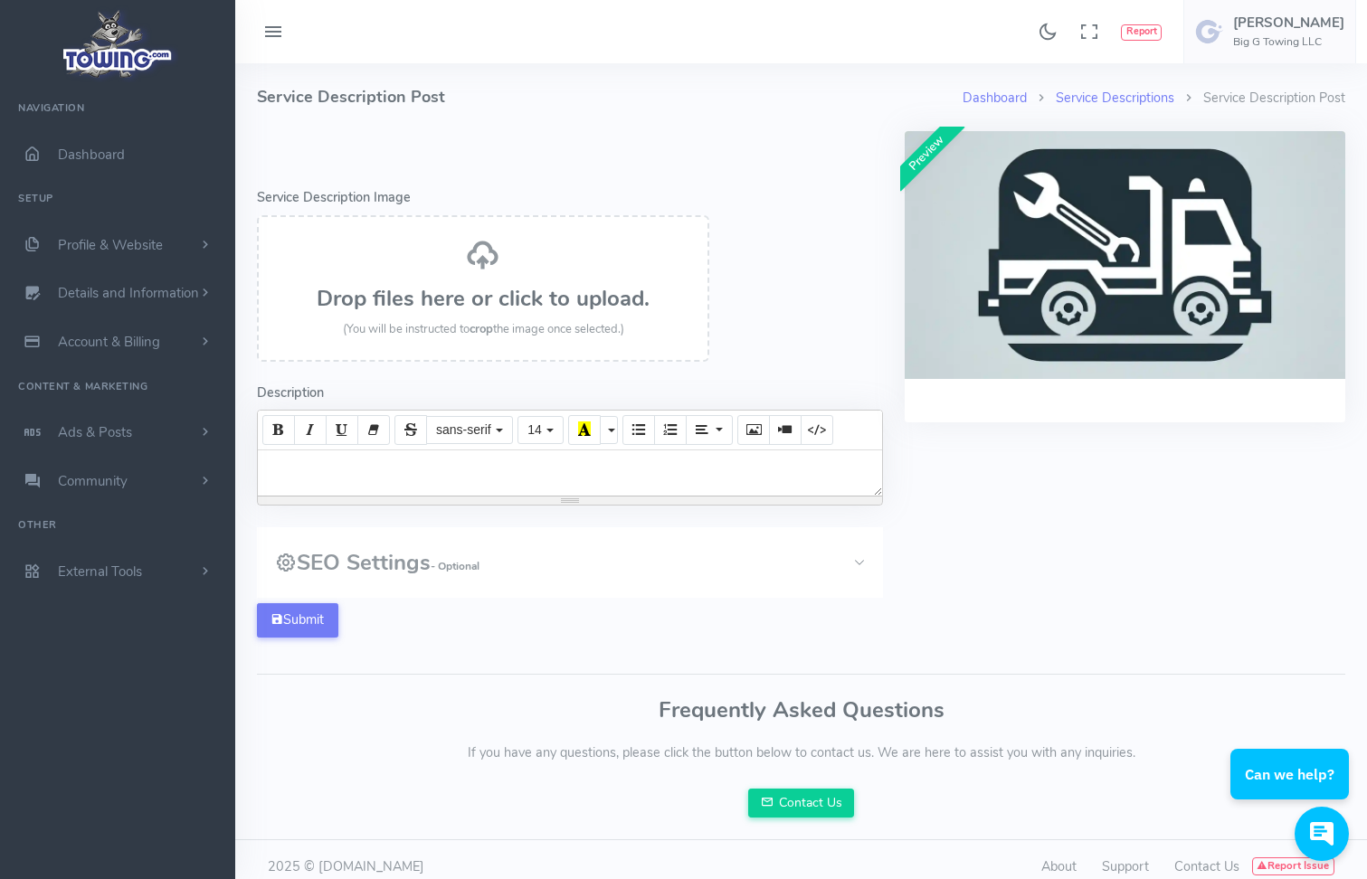
click at [439, 288] on h3 "Drop files here or click to upload." at bounding box center [483, 299] width 413 height 24
click at [512, 296] on h3 "Drop files here or click to upload." at bounding box center [483, 299] width 413 height 24
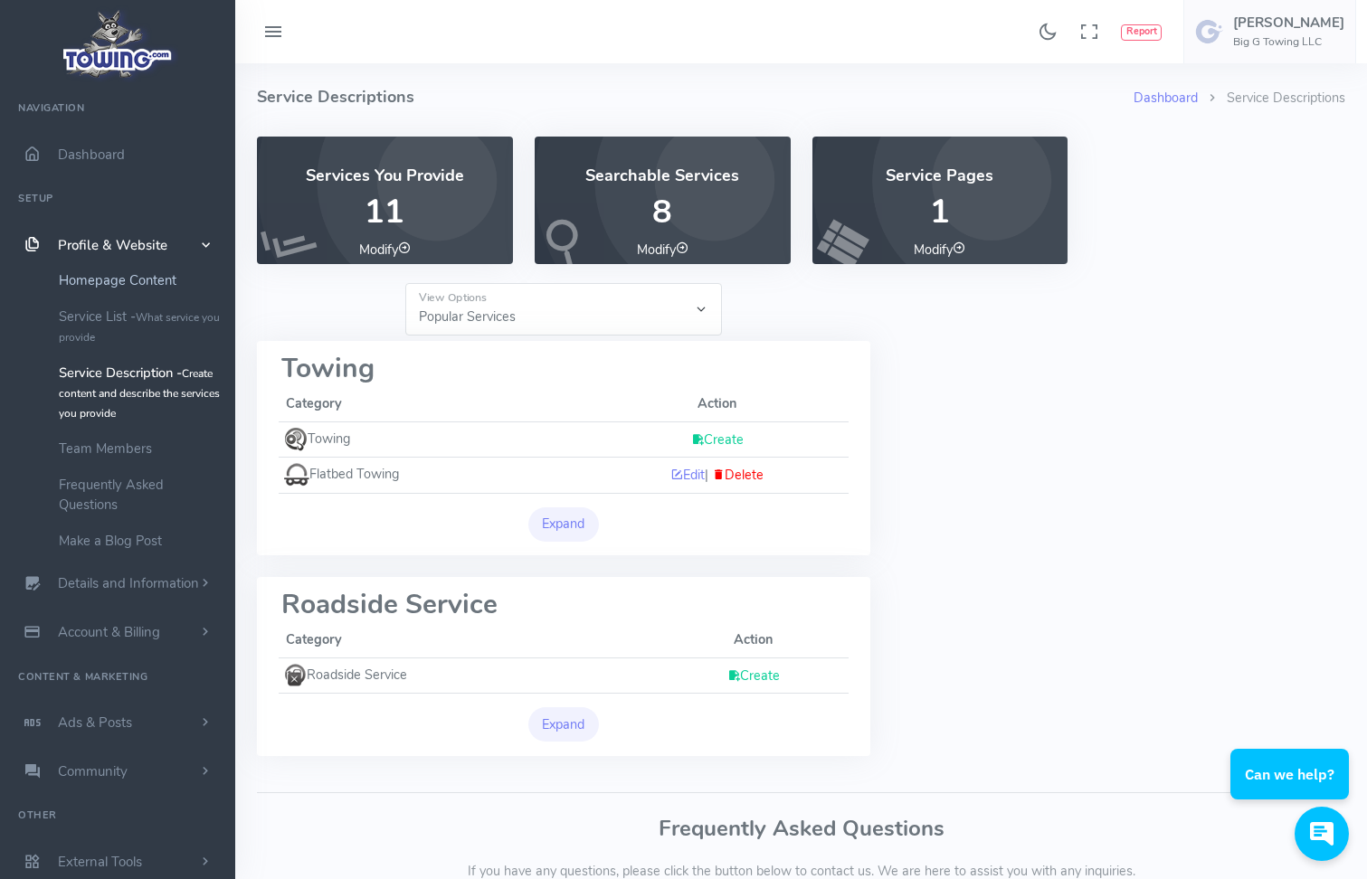
click at [119, 284] on link "Homepage Content" at bounding box center [140, 280] width 190 height 36
